Goal: Task Accomplishment & Management: Manage account settings

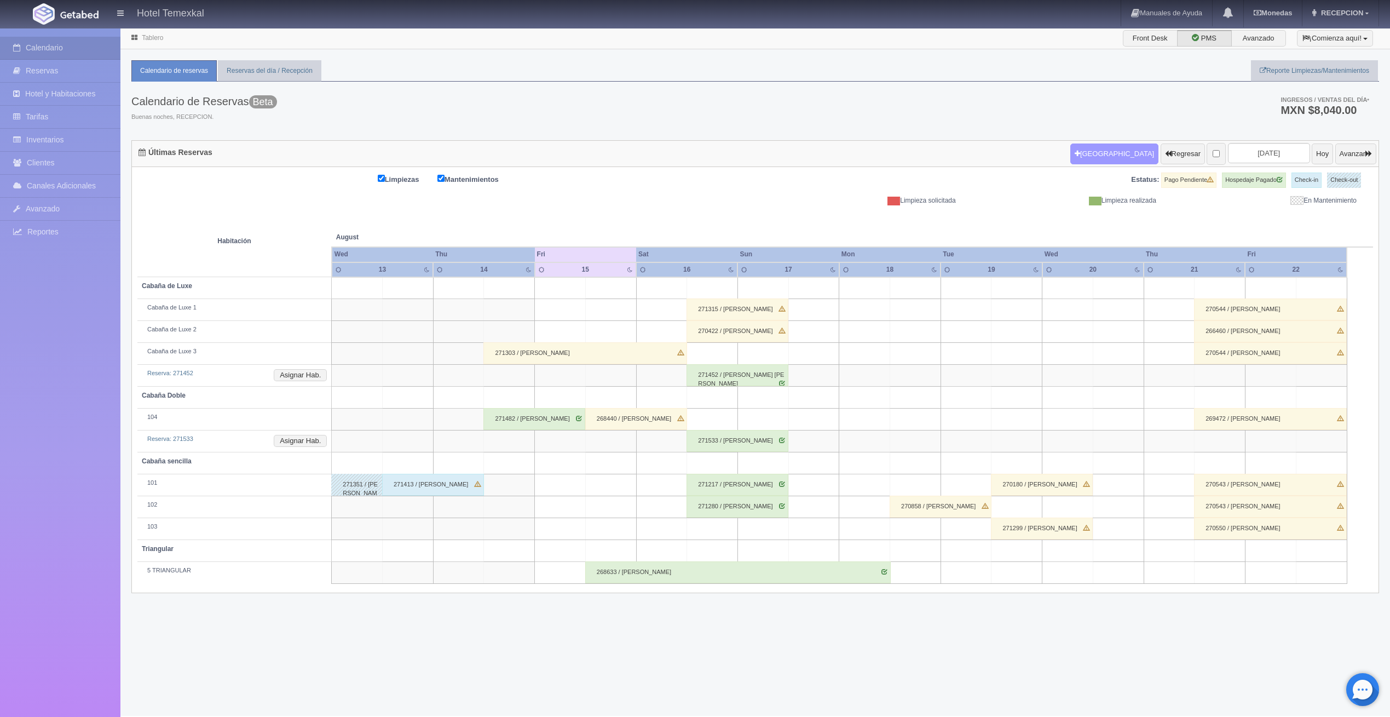
click at [1071, 149] on button "[GEOGRAPHIC_DATA]" at bounding box center [1114, 153] width 88 height 21
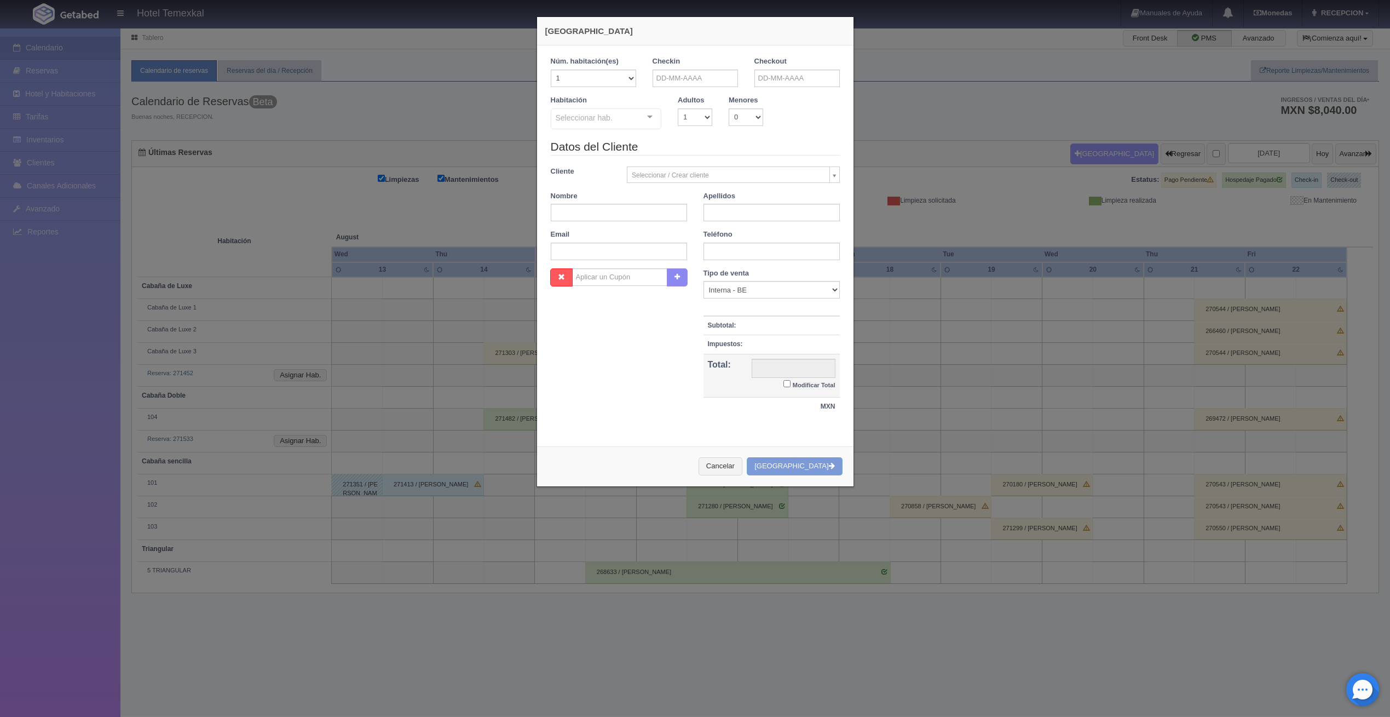
checkbox input "false"
click at [704, 68] on div "Checkin" at bounding box center [695, 71] width 85 height 31
click at [675, 76] on input "text" at bounding box center [695, 79] width 85 height 18
click at [607, 352] on div "Nombre Cupón : Descuentos : Tipo de venta Correo Electronico Interna - BE Llama…" at bounding box center [695, 347] width 305 height 159
click at [681, 74] on input "text" at bounding box center [695, 79] width 85 height 18
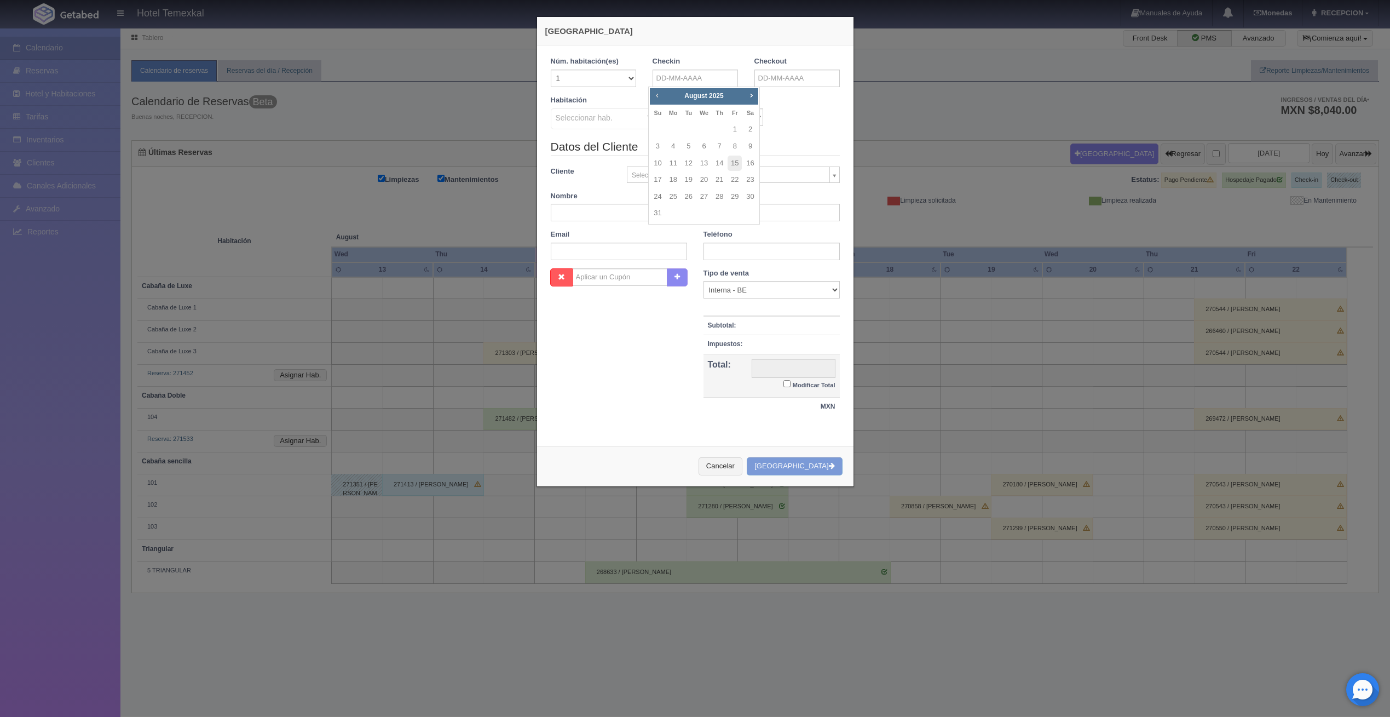
click at [662, 96] on link "Prev" at bounding box center [657, 95] width 12 height 12
click at [753, 101] on link "Next" at bounding box center [751, 95] width 12 height 12
click at [661, 179] on link "17" at bounding box center [657, 180] width 14 height 16
type input "17-08-2025"
checkbox input "false"
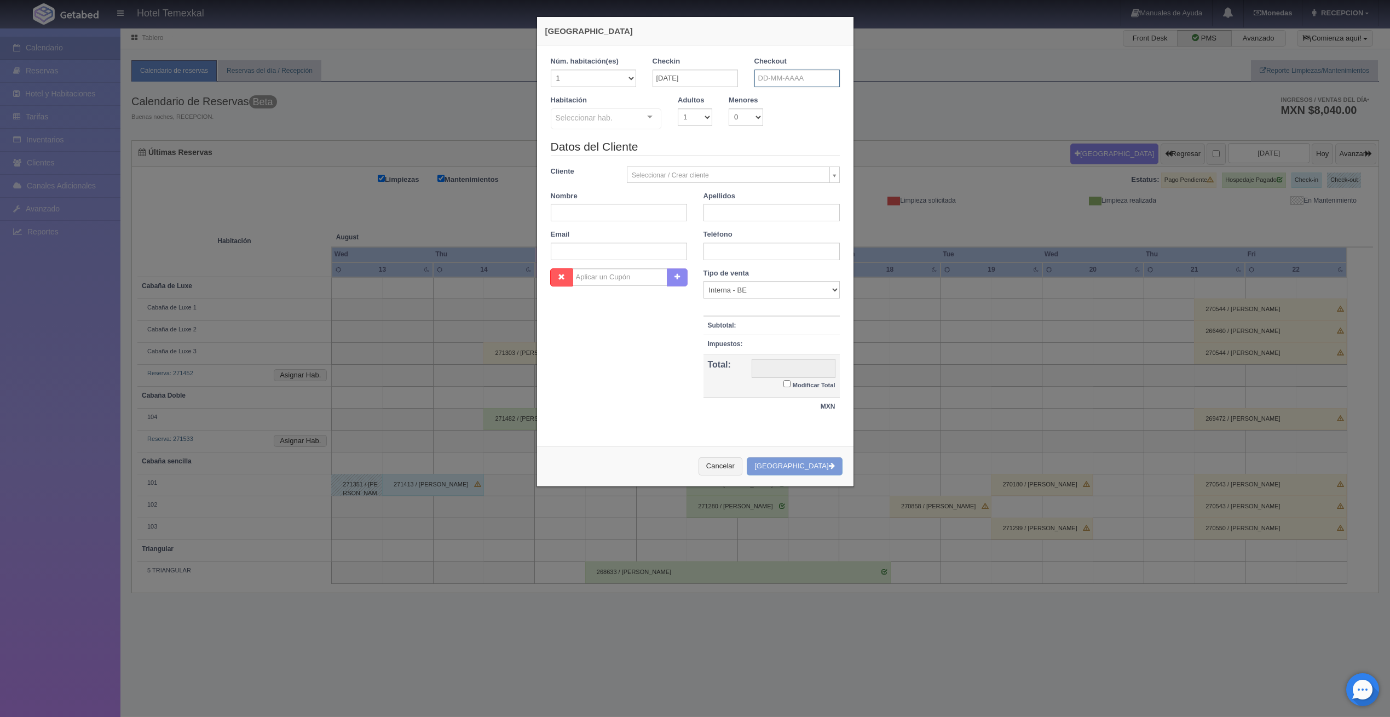
click at [759, 85] on input "text" at bounding box center [796, 79] width 85 height 18
click at [777, 181] on link "18" at bounding box center [775, 180] width 14 height 16
type input "18-08-2025"
checkbox input "false"
click at [619, 75] on select "1 2 3 4 5 6 7 8 9 10 11 12 13 14 15 16 17 18 19 20" at bounding box center [593, 79] width 85 height 18
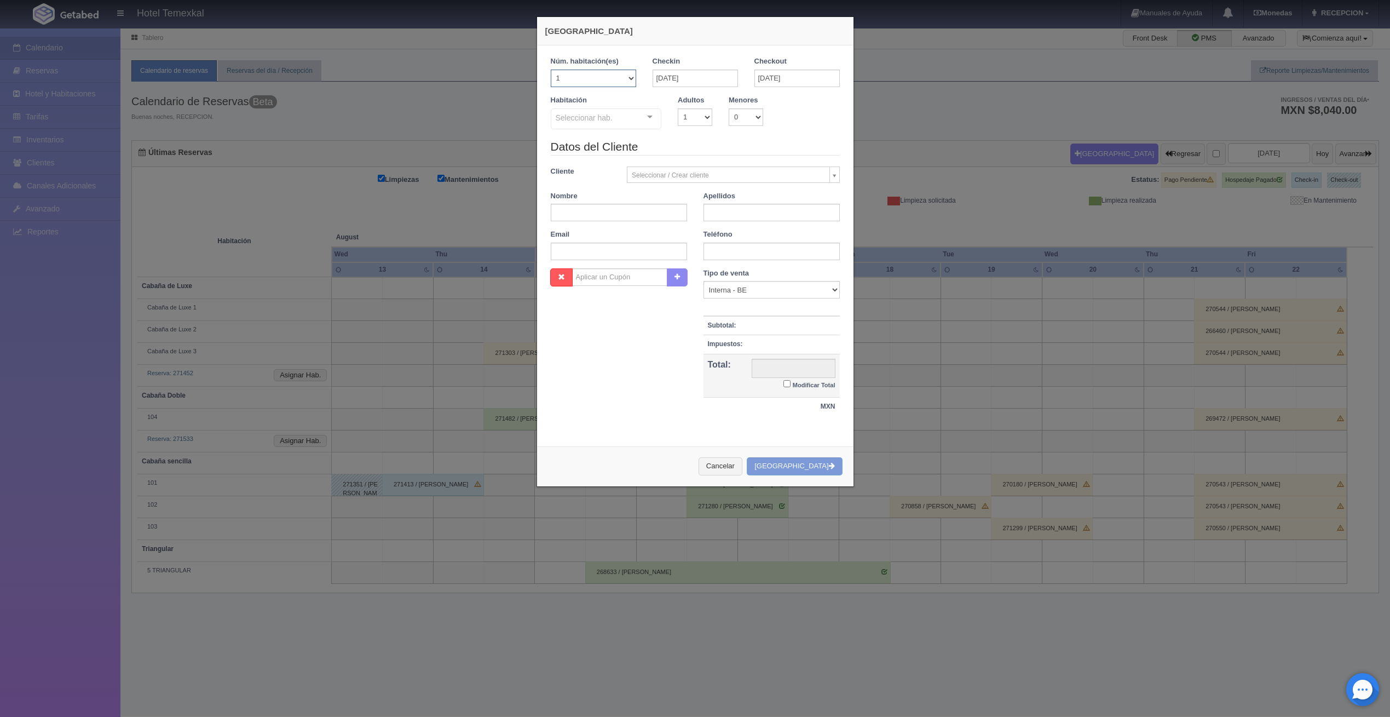
select select "2"
click at [551, 70] on select "1 2 3 4 5 6 7 8 9 10 11 12 13 14 15 16 17 18 19 20" at bounding box center [593, 79] width 85 height 18
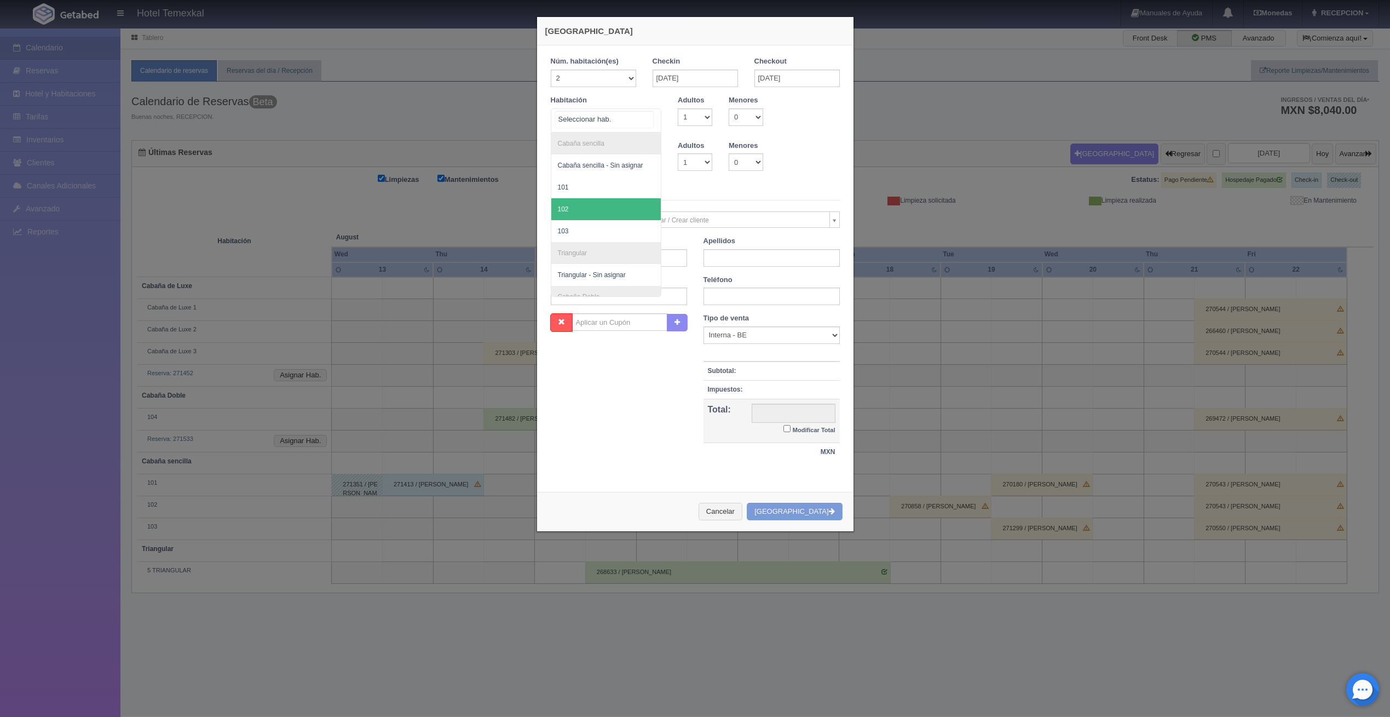
click at [590, 197] on span "101" at bounding box center [606, 187] width 110 height 22
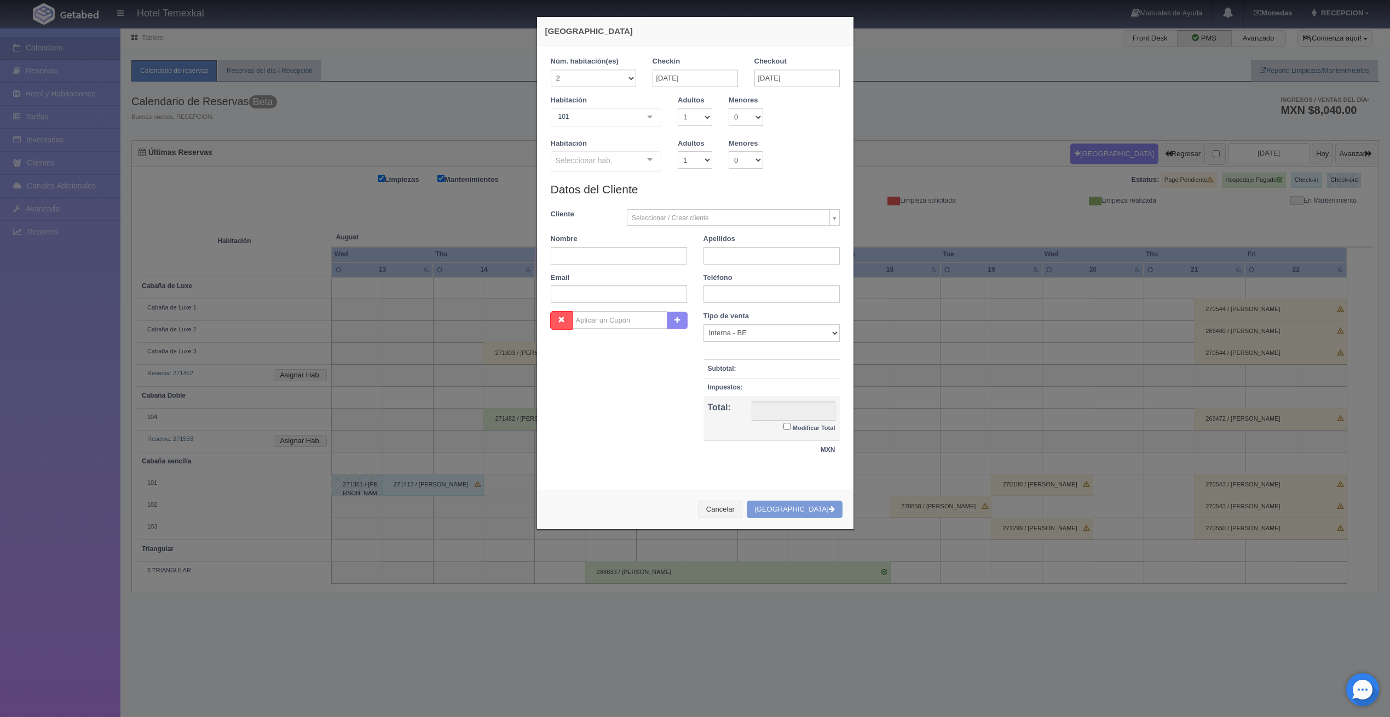
checkbox input "false"
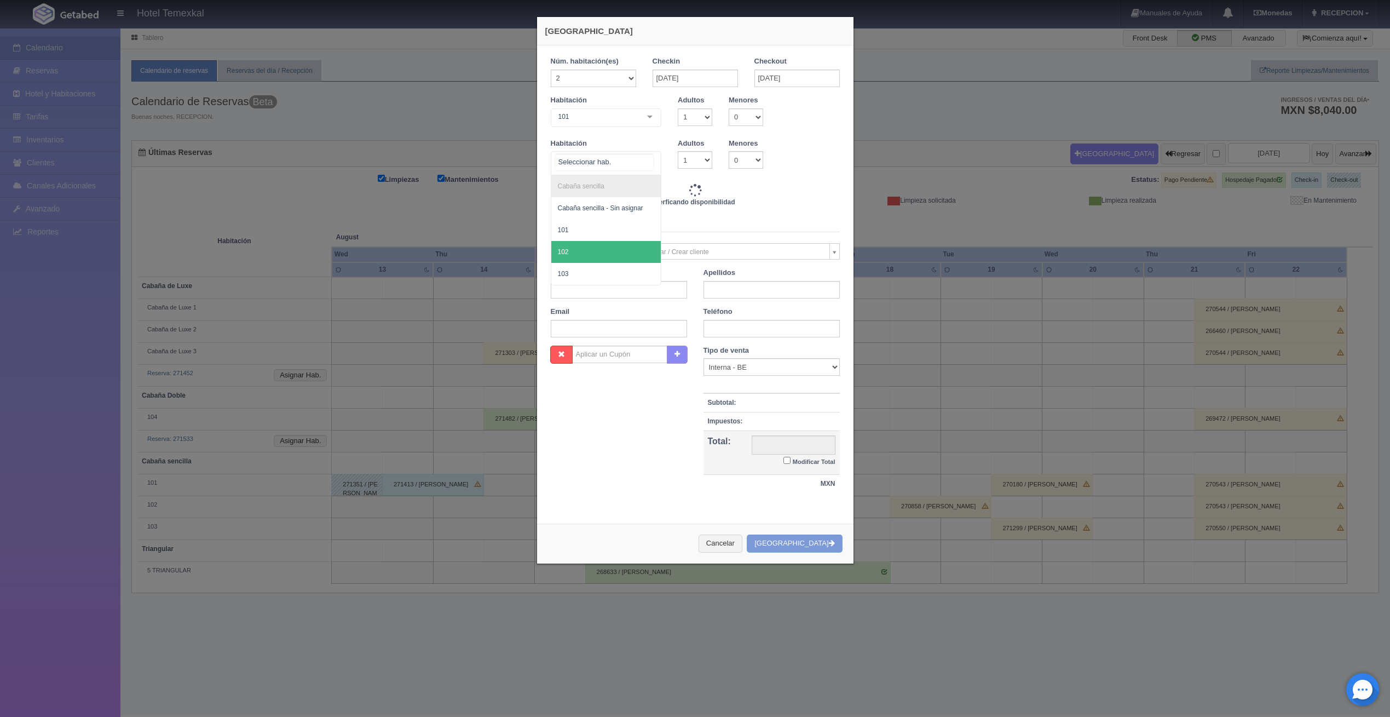
click at [580, 250] on span "102" at bounding box center [606, 252] width 110 height 22
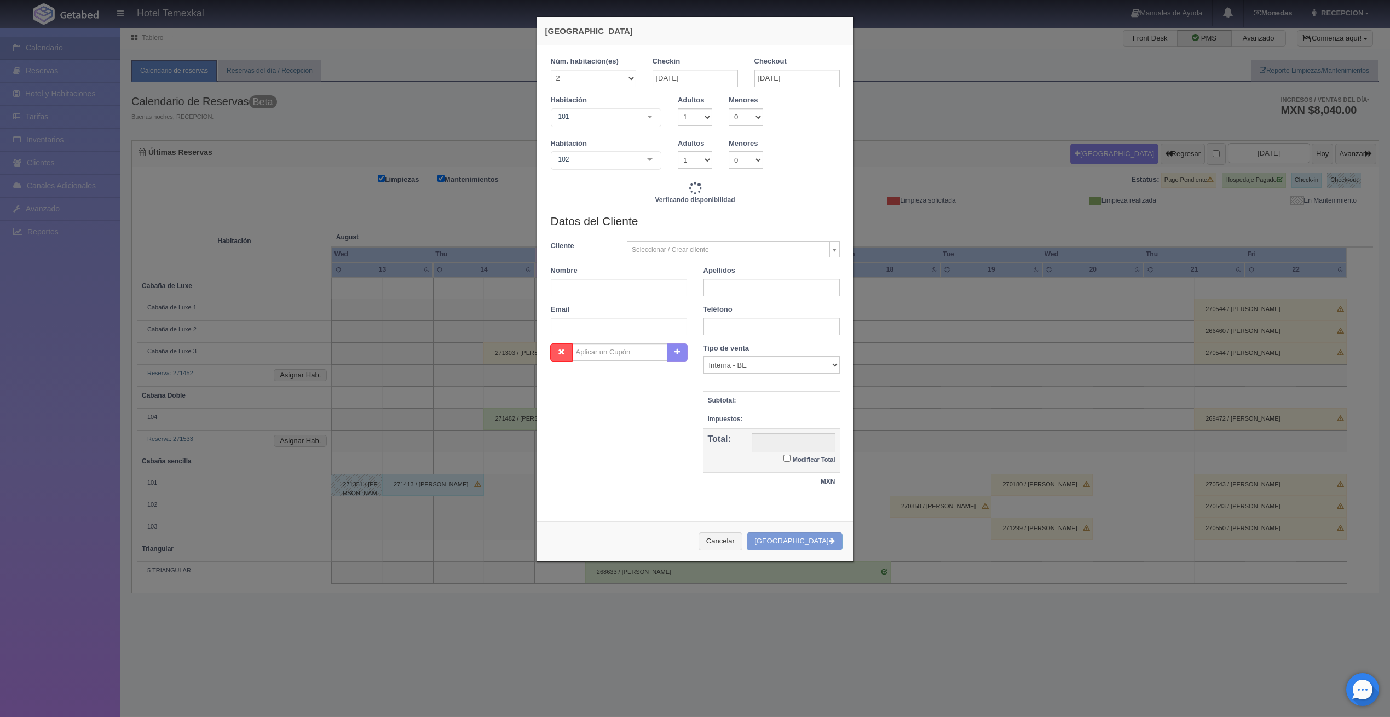
type input "6000.00"
checkbox input "false"
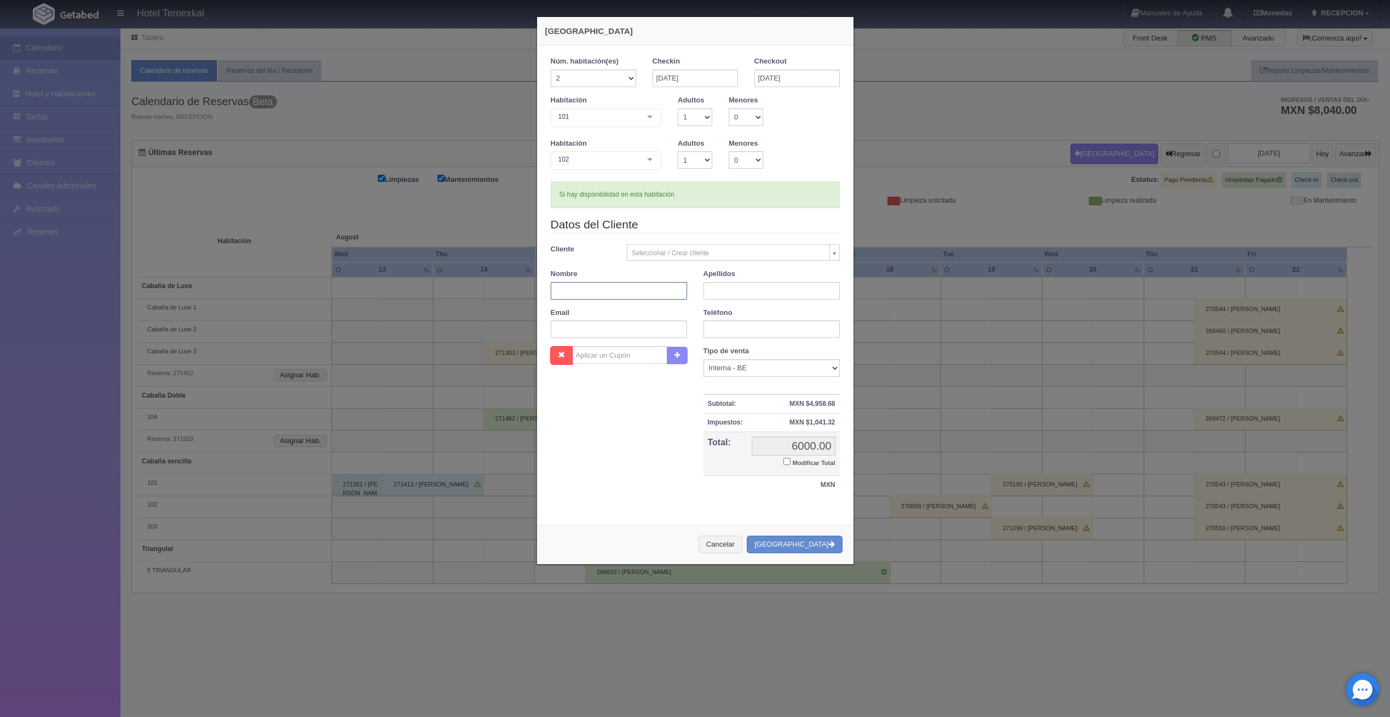
click at [567, 297] on input "text" at bounding box center [619, 291] width 136 height 18
type input "MAYRA"
click at [717, 292] on input "text" at bounding box center [772, 291] width 136 height 18
type input "LARA"
click at [785, 461] on input "Modificar Total" at bounding box center [786, 461] width 7 height 7
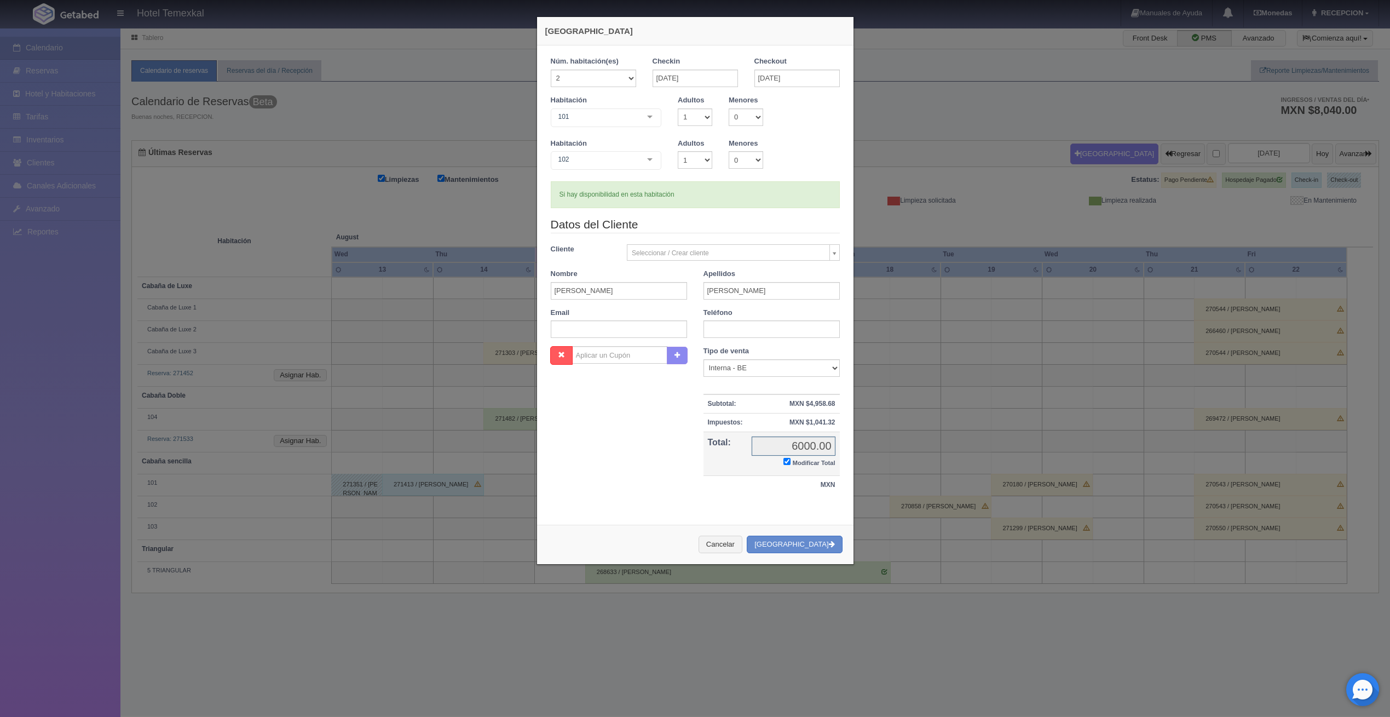
checkbox input "true"
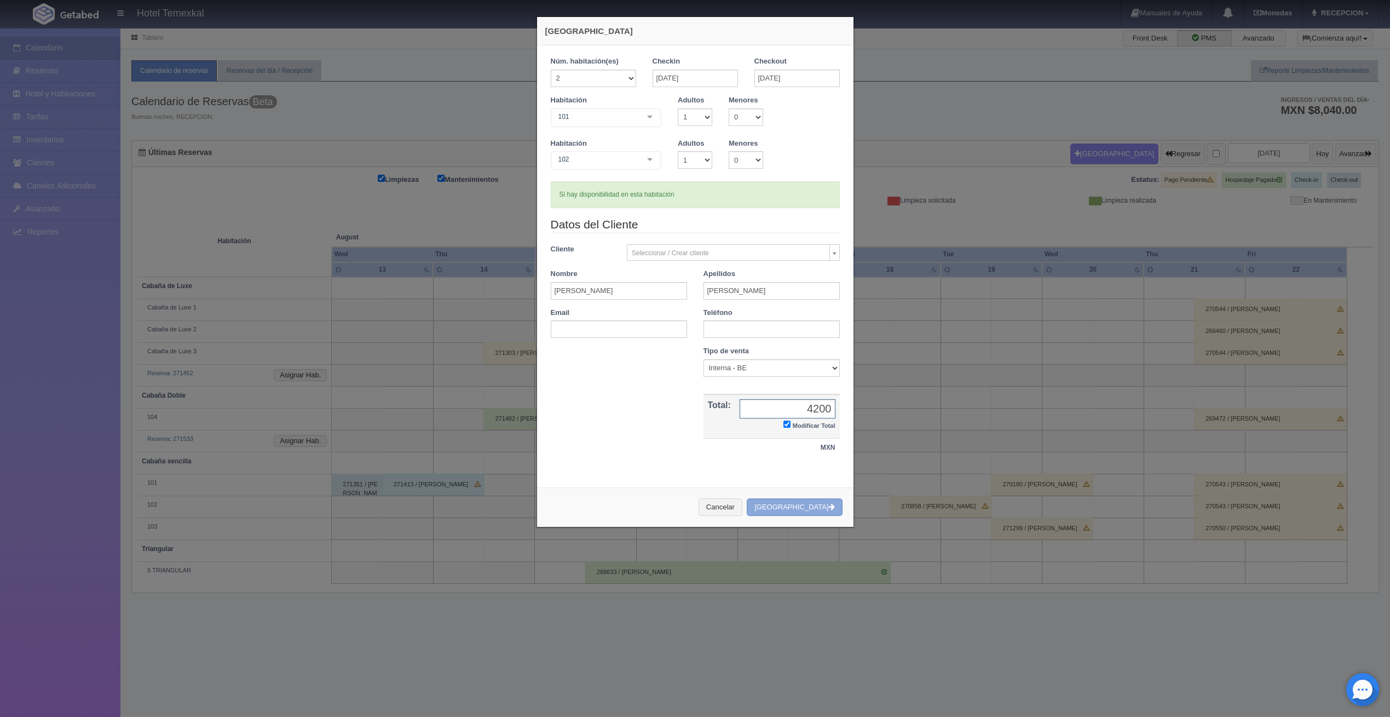
type input "4200"
click at [823, 510] on button "Crear Reserva" at bounding box center [794, 507] width 95 height 18
click at [746, 68] on div "Checkout 18-08-2025" at bounding box center [797, 75] width 102 height 39
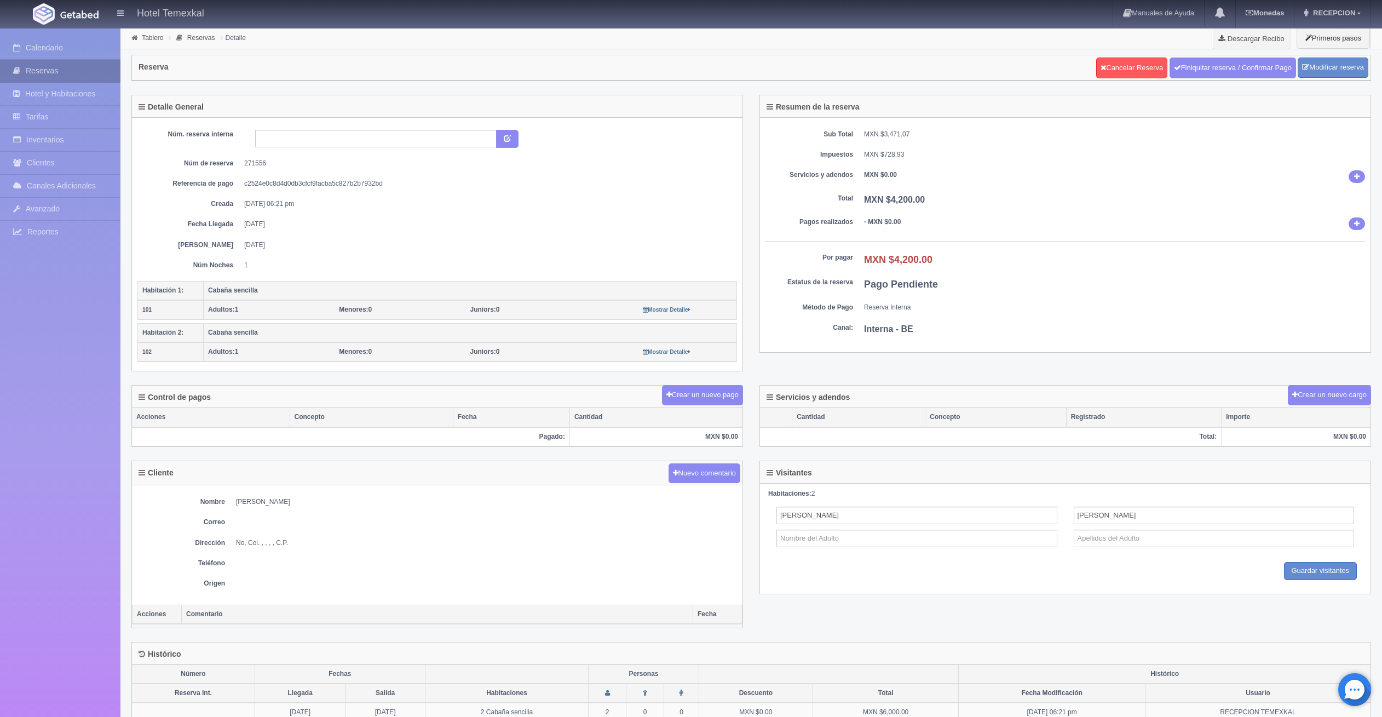
click at [67, 72] on link "Reservas" at bounding box center [60, 71] width 120 height 22
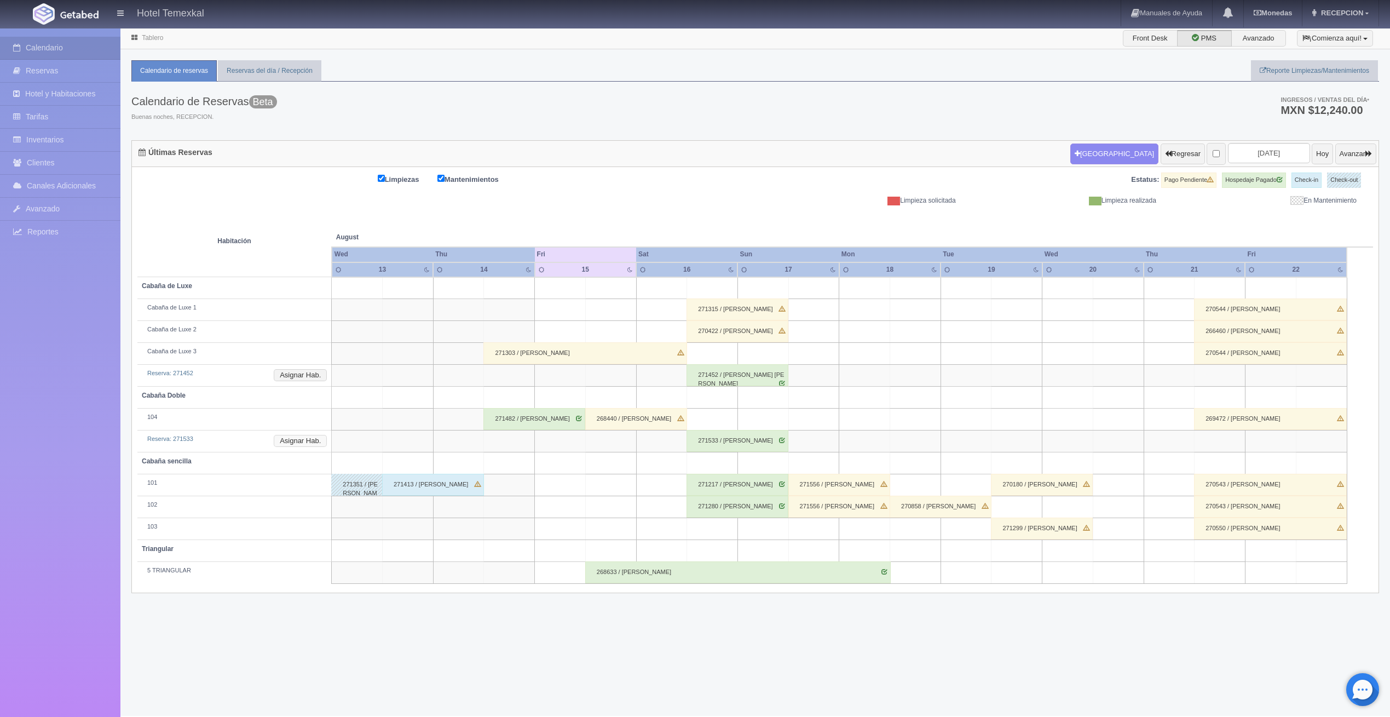
click at [294, 437] on button "Asignar Hab." at bounding box center [300, 441] width 53 height 12
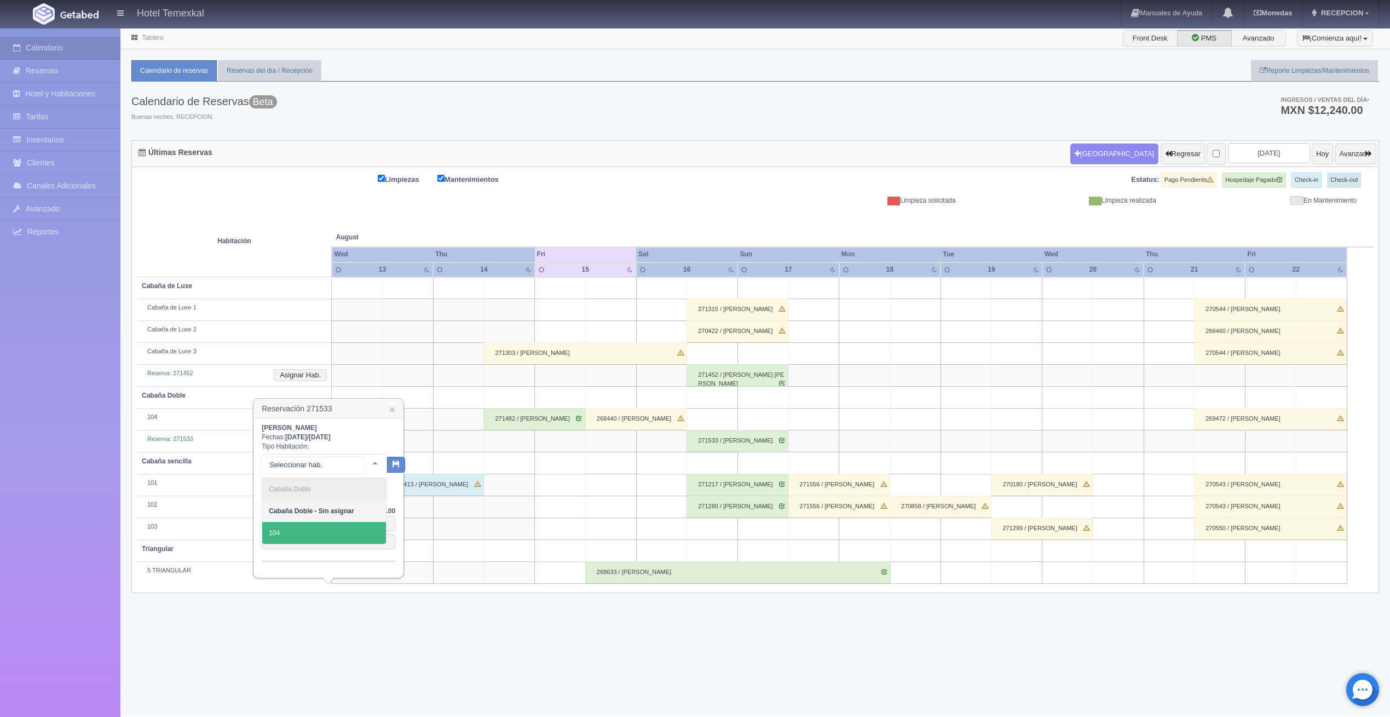
click at [283, 532] on span "104" at bounding box center [324, 533] width 124 height 22
click at [383, 459] on icon "button" at bounding box center [386, 462] width 7 height 7
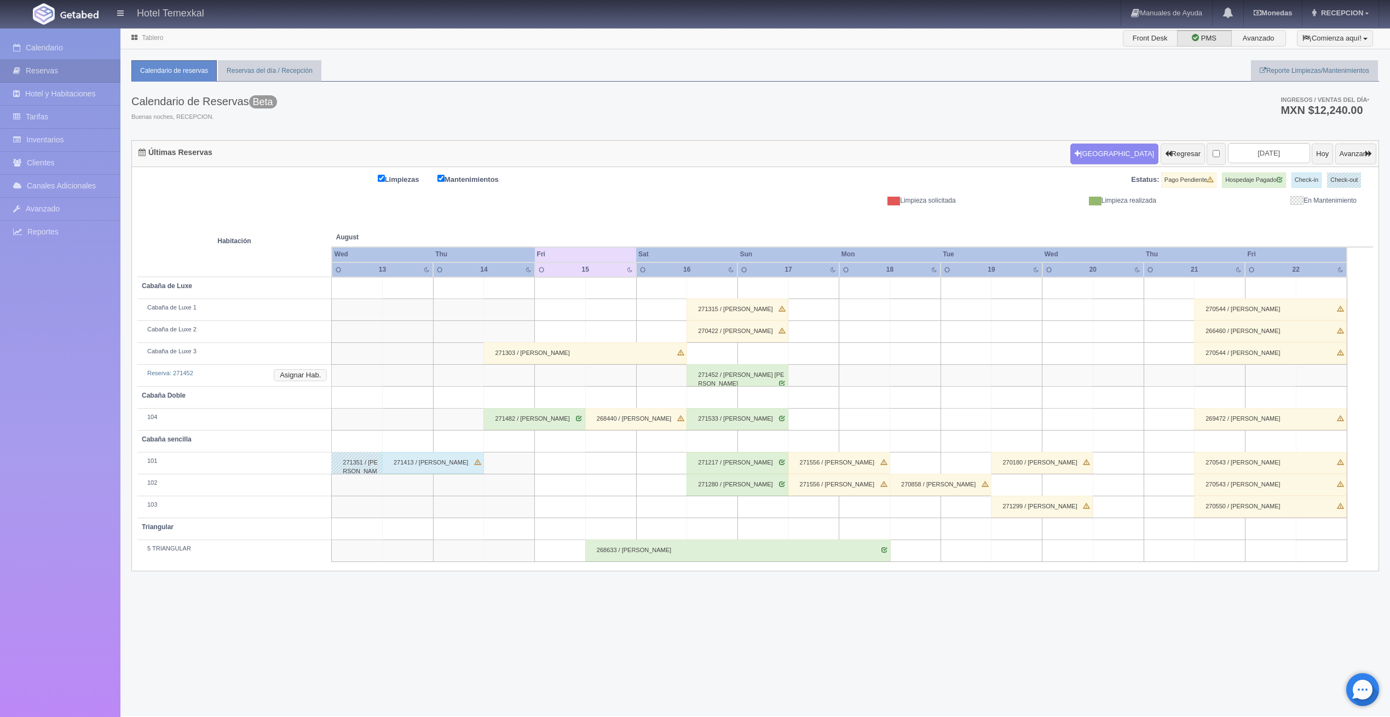
click at [320, 372] on button "Asignar Hab." at bounding box center [300, 375] width 53 height 12
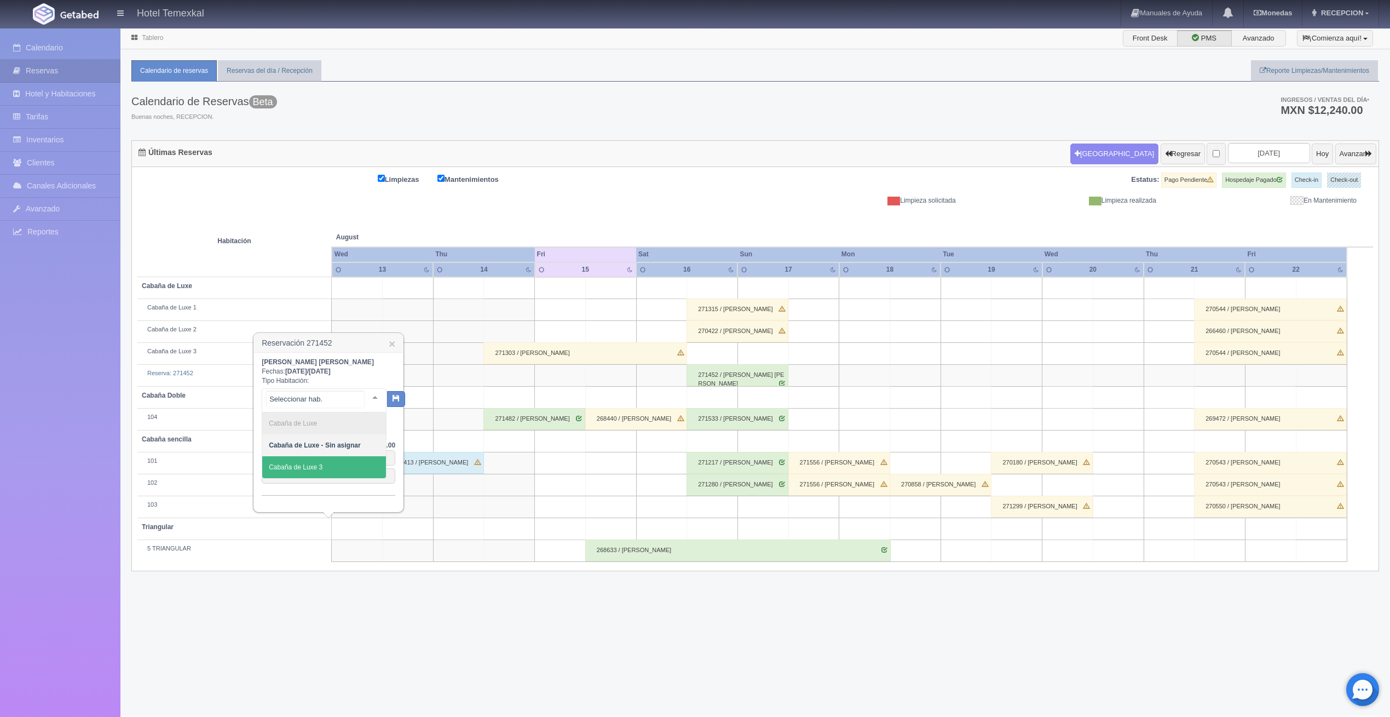
click at [332, 461] on span "Cabaña de Luxe 3" at bounding box center [324, 467] width 124 height 22
click at [389, 395] on icon "button" at bounding box center [386, 396] width 7 height 7
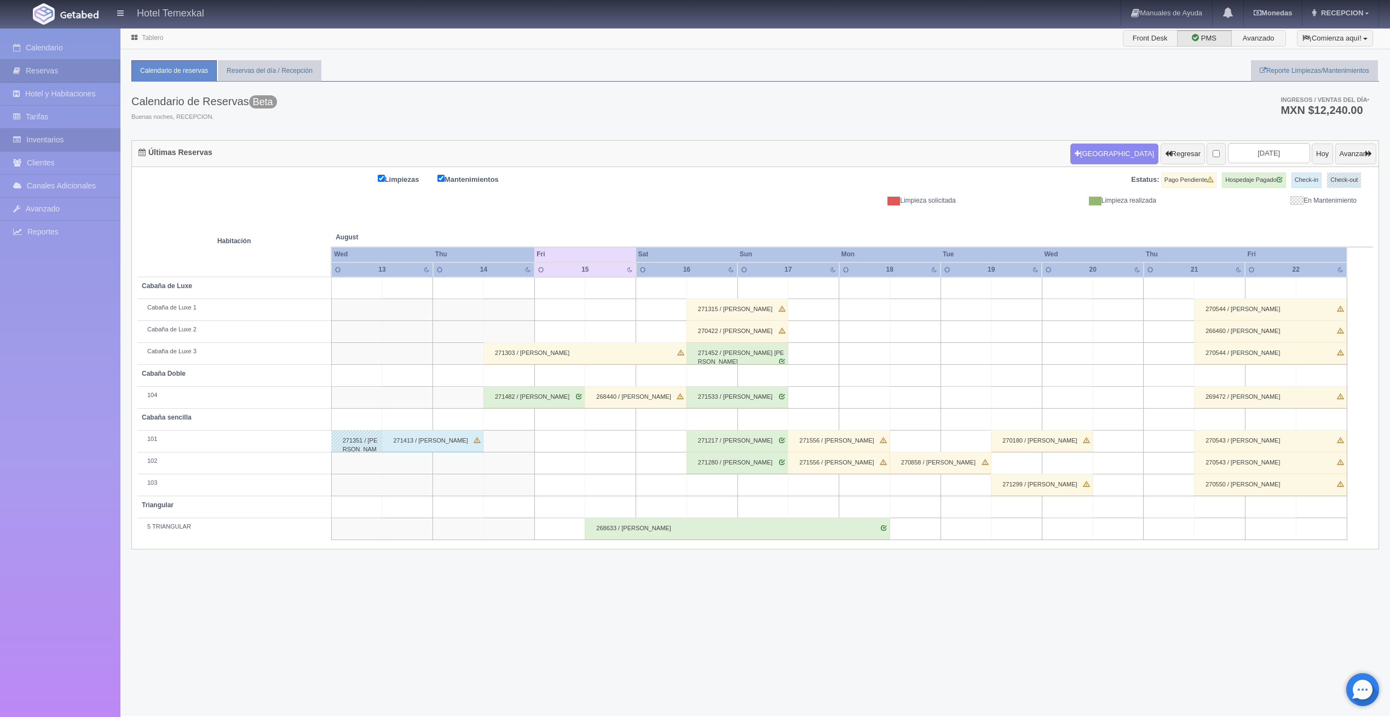
click at [46, 131] on link "Inventarios" at bounding box center [60, 140] width 120 height 22
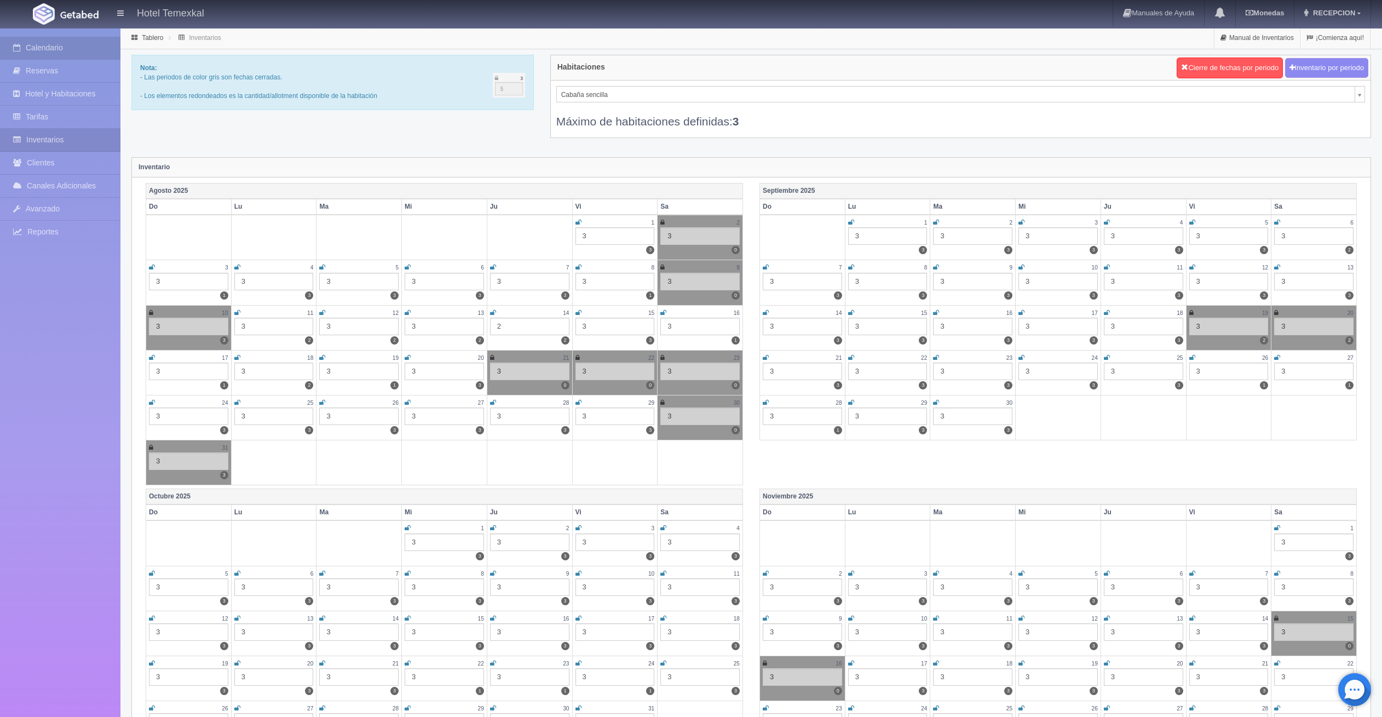
click at [55, 53] on link "Calendario" at bounding box center [60, 48] width 120 height 22
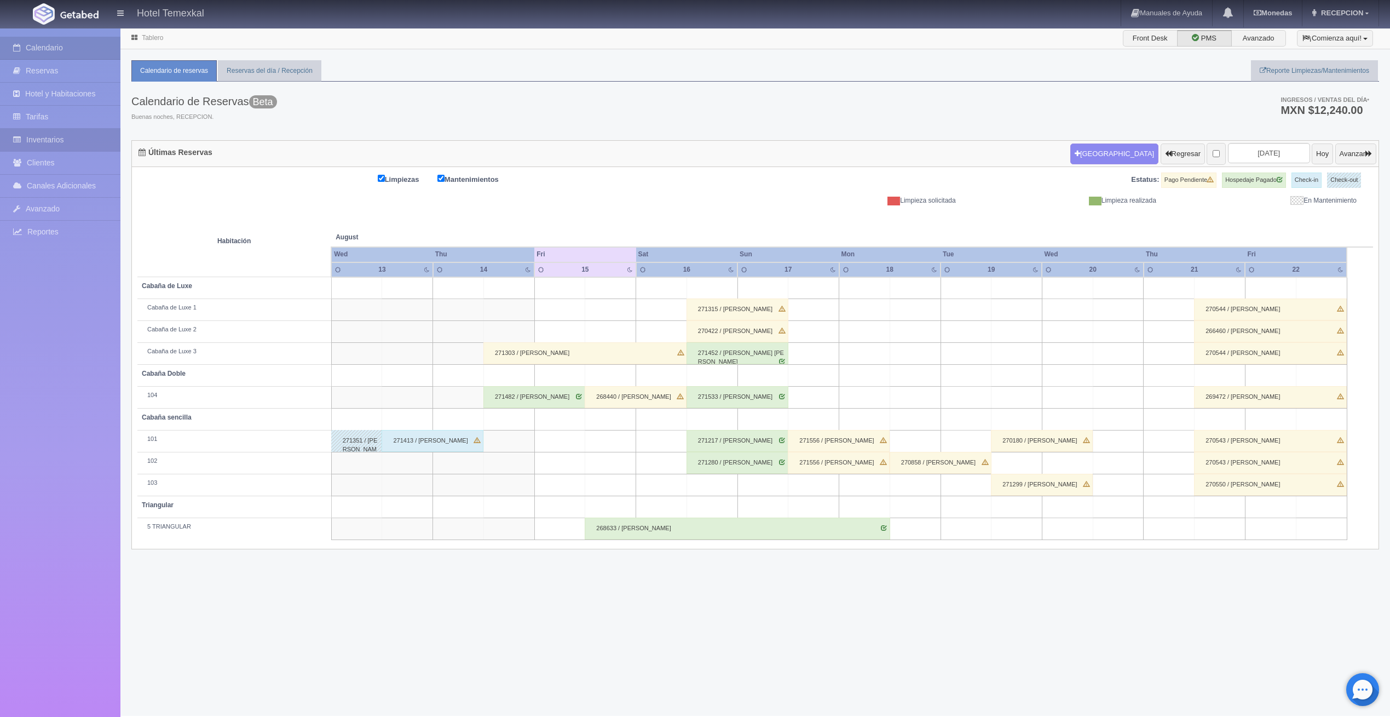
click at [54, 136] on link "Inventarios" at bounding box center [60, 140] width 120 height 22
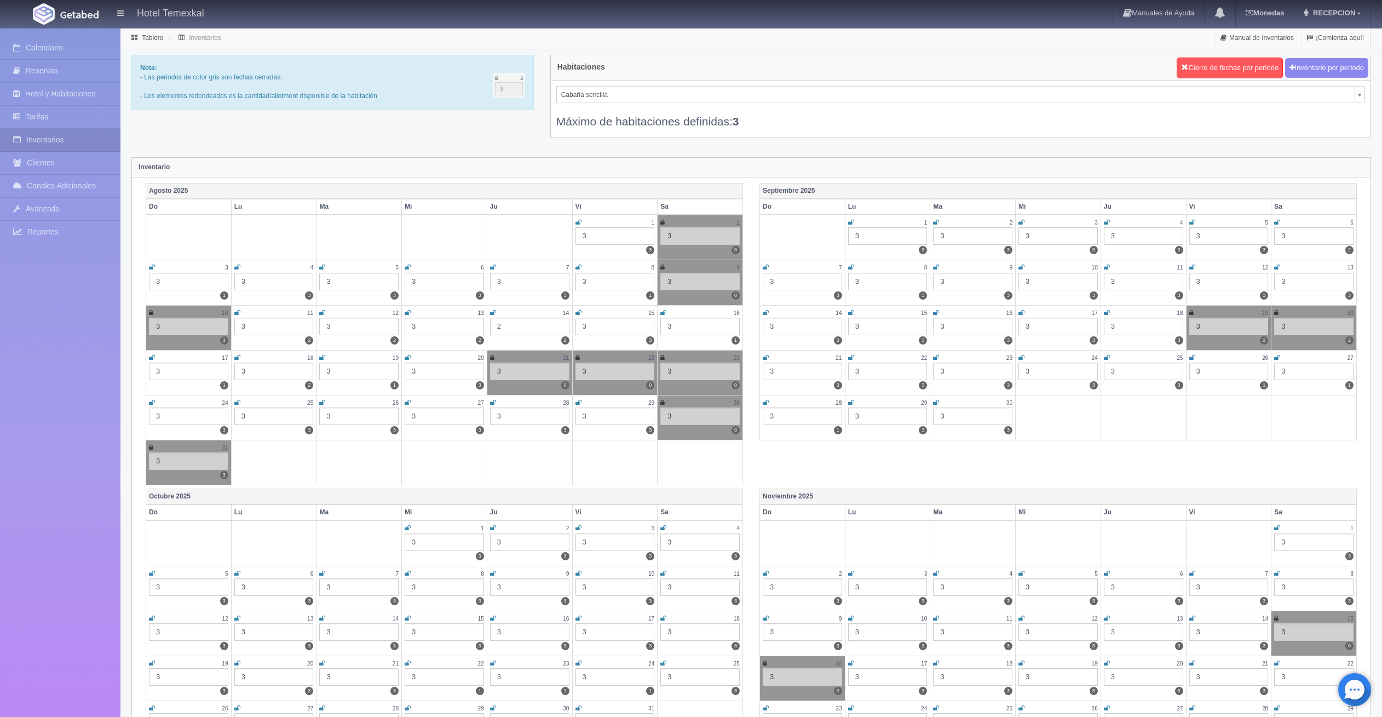
click at [580, 311] on icon at bounding box center [578, 312] width 6 height 7
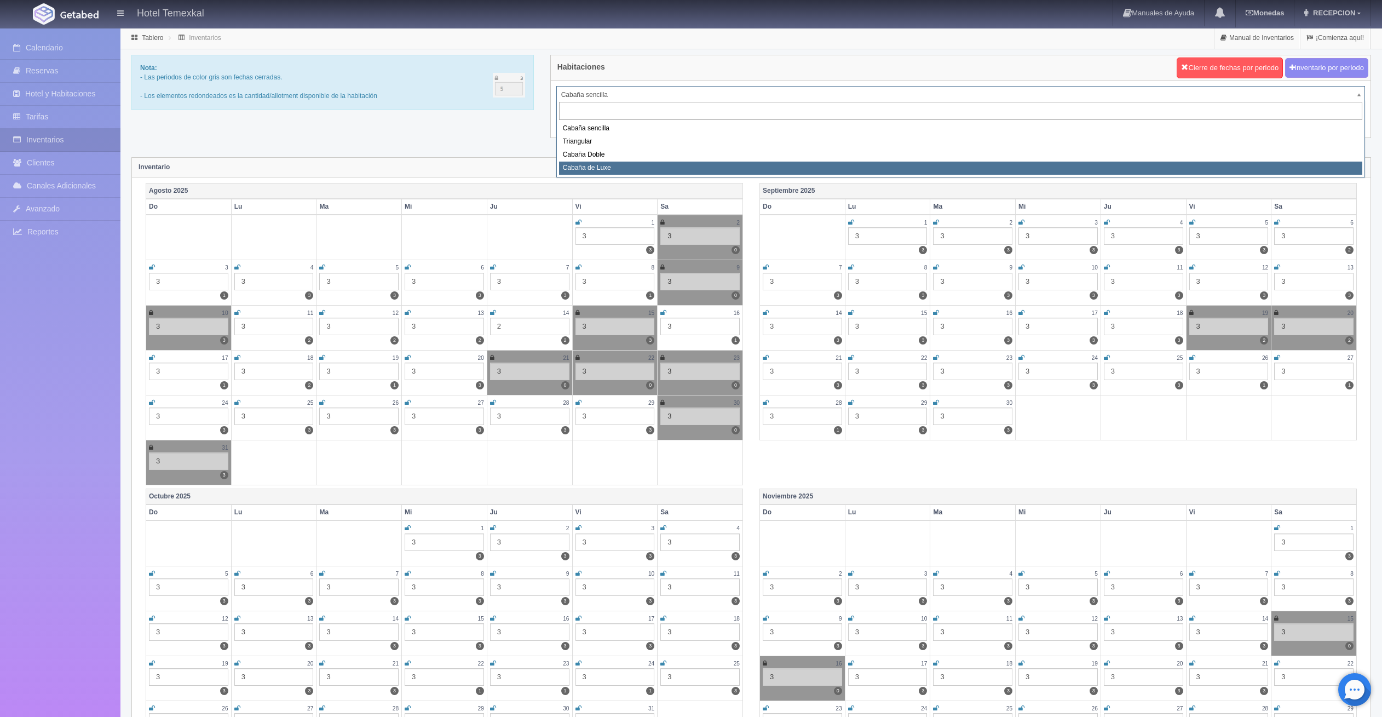
select select "2121"
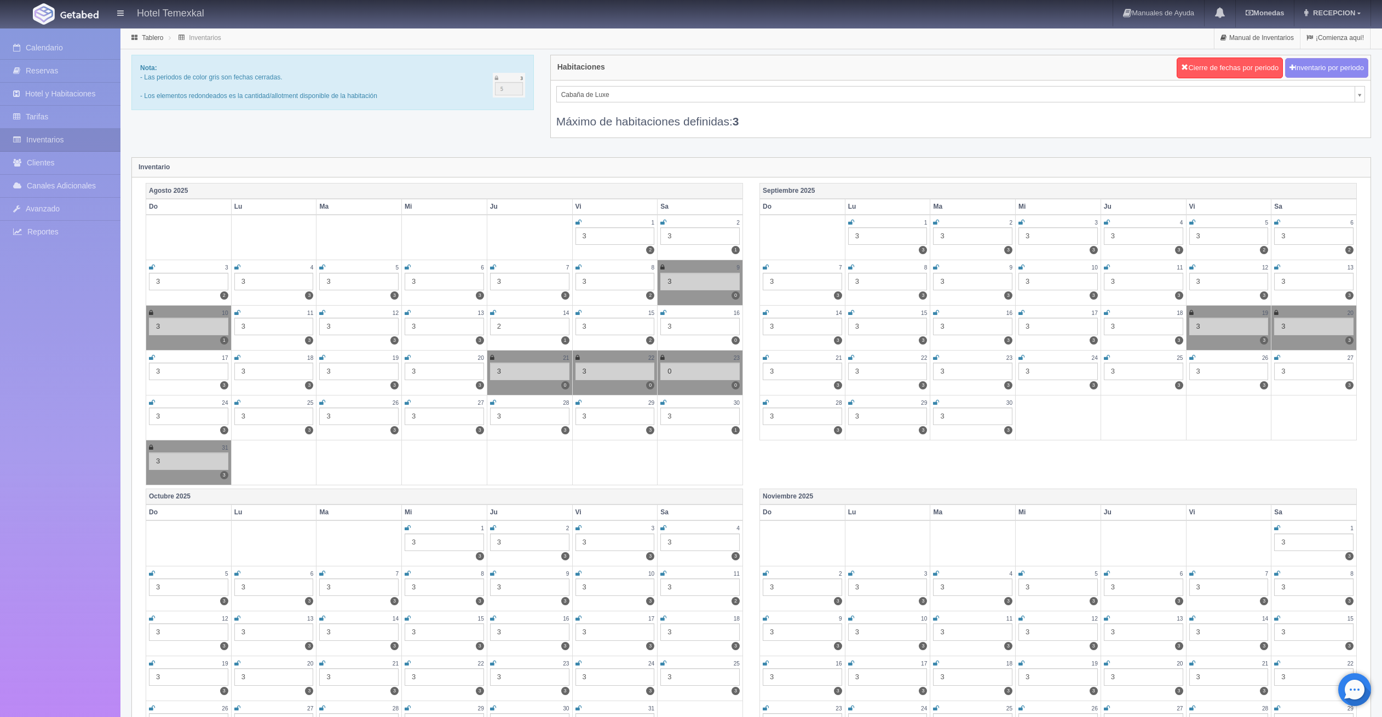
click at [578, 310] on icon at bounding box center [578, 312] width 6 height 7
click at [663, 313] on icon at bounding box center [663, 312] width 6 height 7
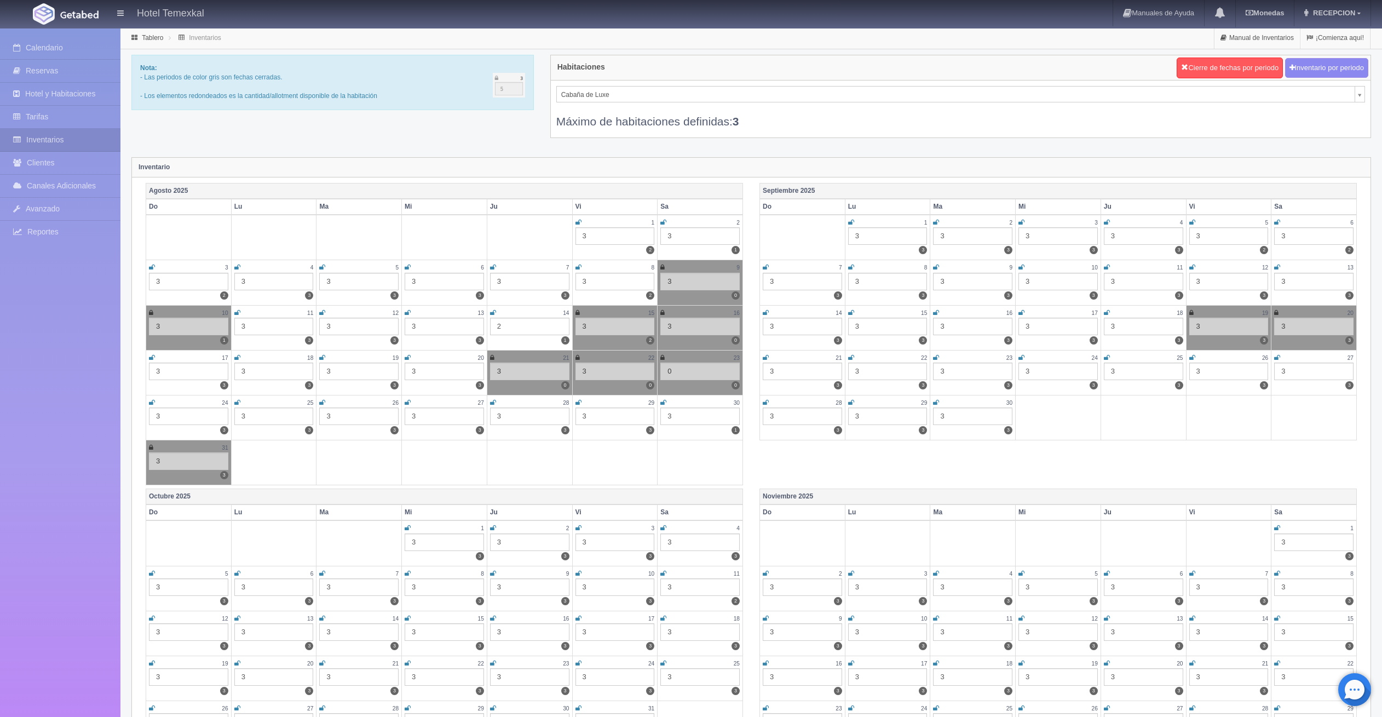
click at [217, 233] on td at bounding box center [188, 237] width 85 height 45
drag, startPoint x: 148, startPoint y: 204, endPoint x: 160, endPoint y: 204, distance: 11.5
click at [160, 204] on th "Do" at bounding box center [188, 207] width 85 height 16
drag, startPoint x: 160, startPoint y: 204, endPoint x: 168, endPoint y: 204, distance: 8.2
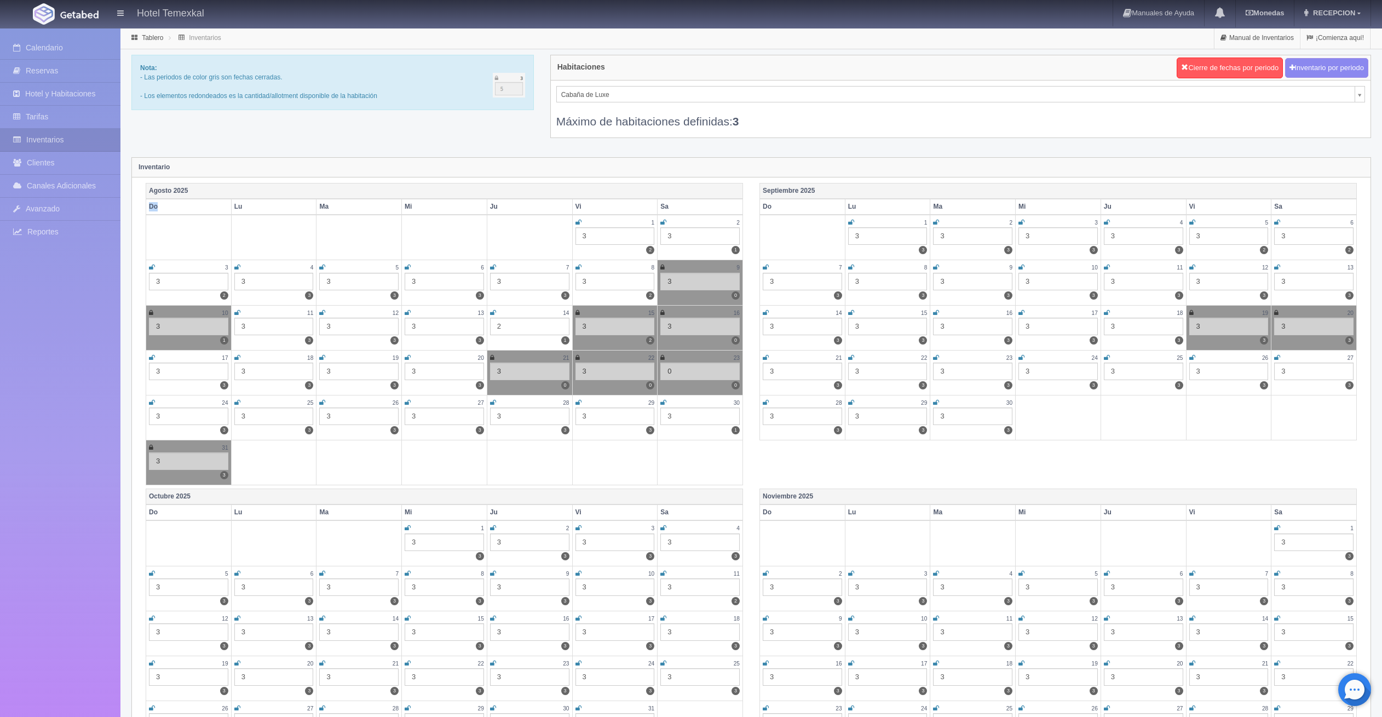
click at [168, 204] on th "Do" at bounding box center [188, 207] width 85 height 16
click at [170, 205] on th "Do" at bounding box center [188, 207] width 85 height 16
